Goal: Find specific page/section: Find specific page/section

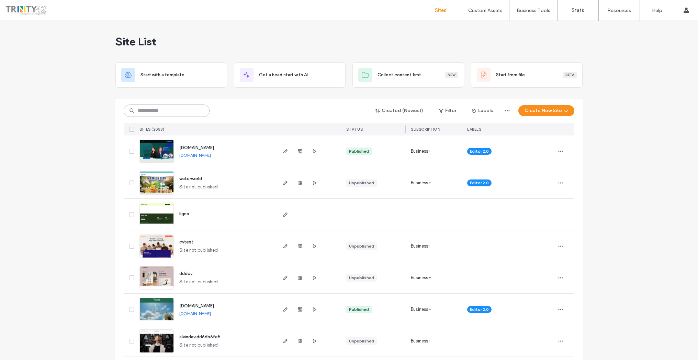
click at [145, 115] on input at bounding box center [167, 110] width 86 height 12
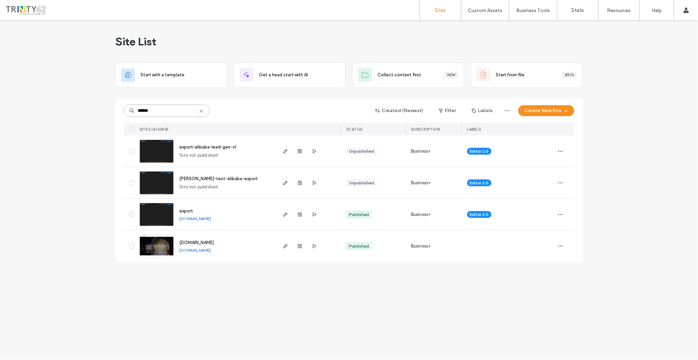
click at [147, 114] on input "******" at bounding box center [167, 110] width 86 height 12
type input "*******"
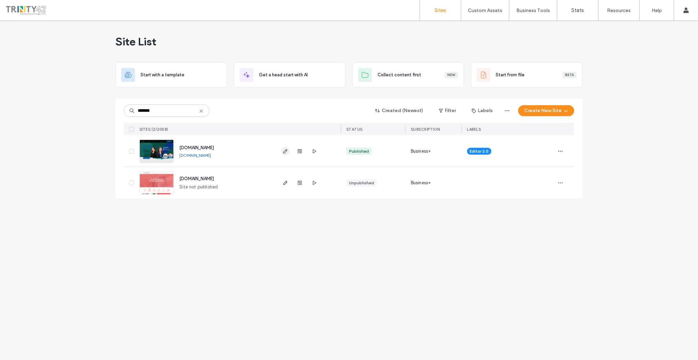
click at [285, 152] on use "button" at bounding box center [286, 151] width 4 height 4
